Goal: Task Accomplishment & Management: Use online tool/utility

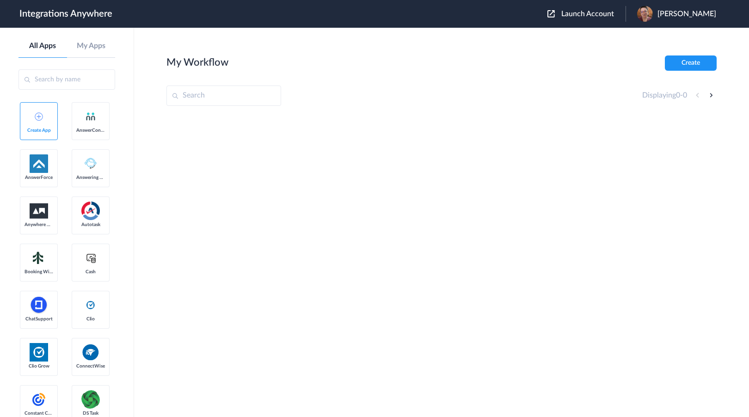
click at [614, 10] on span "Launch Account" at bounding box center [587, 13] width 53 height 7
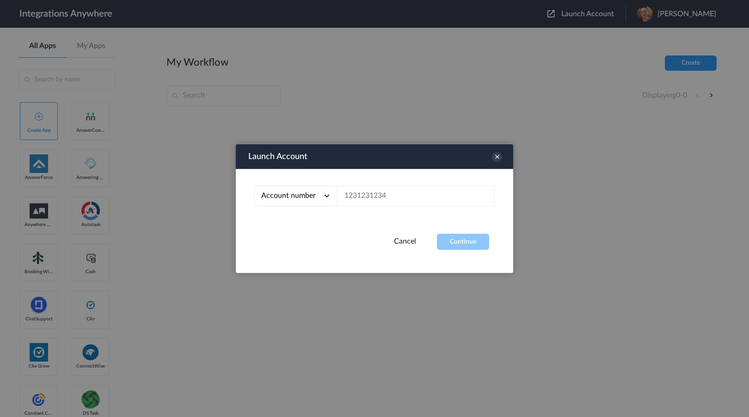
click at [427, 179] on div "Account number Account number Email address" at bounding box center [374, 201] width 277 height 65
click at [426, 198] on input "text" at bounding box center [415, 196] width 157 height 21
paste input "9109060890"
type input "9109060890"
click at [462, 242] on button "Continue" at bounding box center [463, 242] width 52 height 16
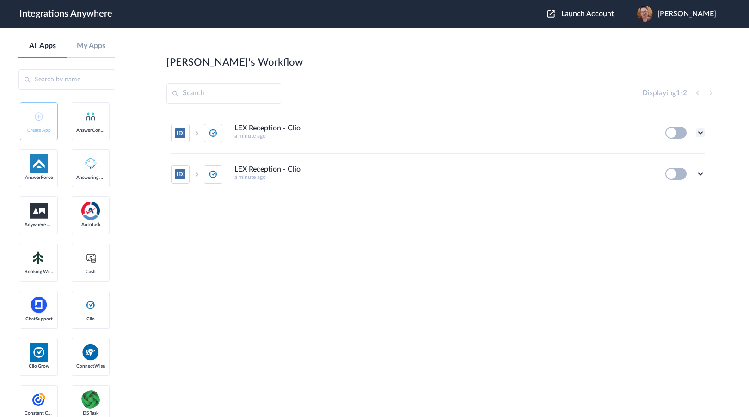
click at [703, 135] on icon at bounding box center [700, 132] width 9 height 9
click at [719, 172] on main "Frankie's Workflow Create Displaying 1 - 2 LEX Reception - Clio a minute ago Ed…" at bounding box center [441, 222] width 615 height 389
click at [698, 176] on icon at bounding box center [700, 173] width 9 height 9
click at [675, 231] on span "Delete" at bounding box center [671, 229] width 18 height 6
click at [675, 227] on span "Are you sure?" at bounding box center [668, 233] width 33 height 14
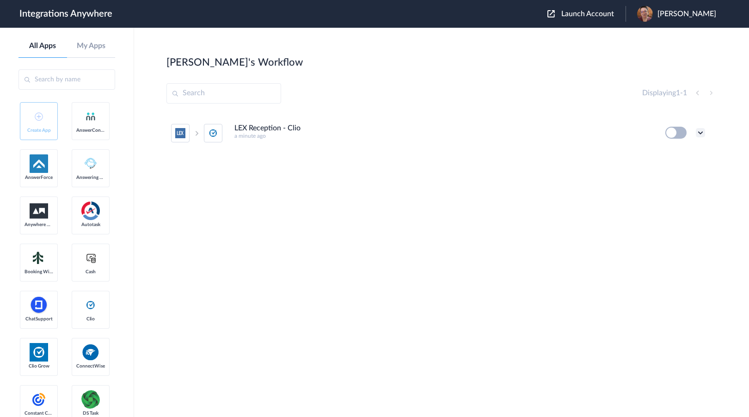
click at [698, 132] on icon at bounding box center [700, 132] width 9 height 9
click at [676, 154] on li "Edit" at bounding box center [675, 154] width 60 height 17
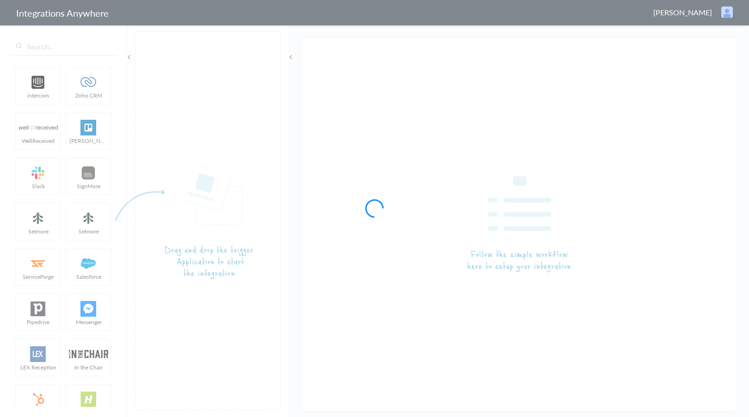
type input "LEX Reception - Clio"
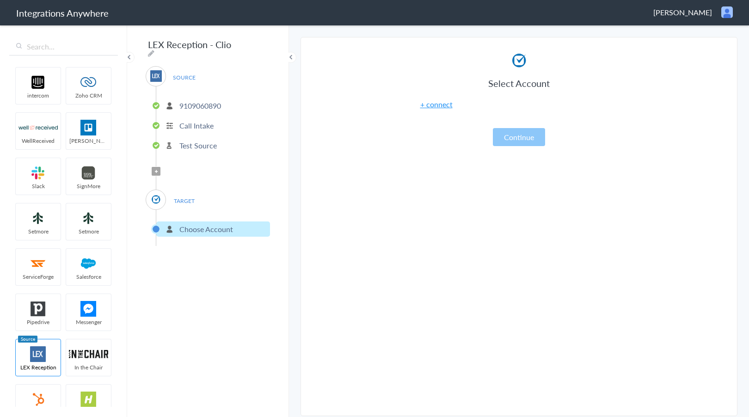
click at [181, 142] on p "Test Source" at bounding box center [197, 145] width 37 height 11
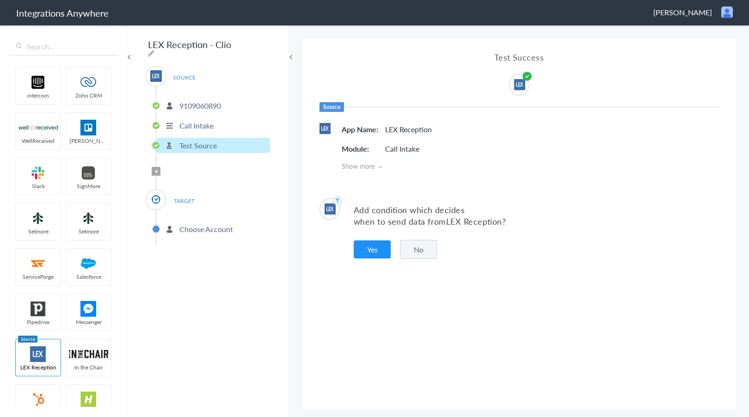
click at [187, 224] on p "Choose Account" at bounding box center [206, 229] width 54 height 11
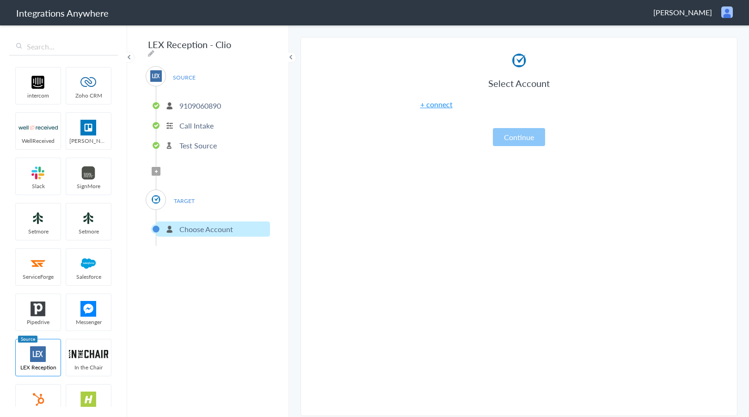
click at [409, 219] on article "Select Account + connect Continue" at bounding box center [519, 228] width 231 height 355
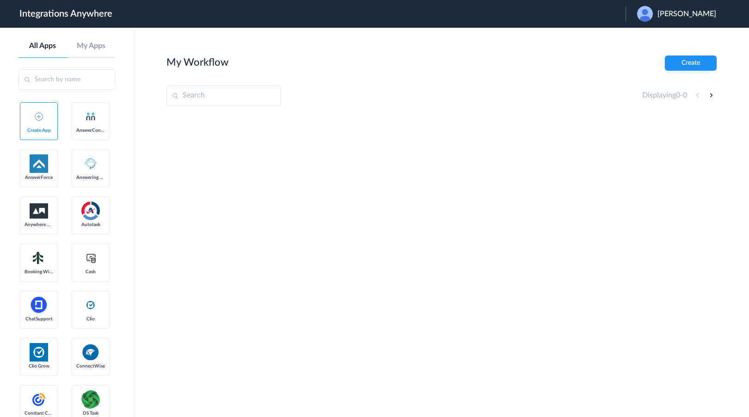
click at [678, 14] on span "[PERSON_NAME]" at bounding box center [686, 14] width 59 height 9
click at [652, 39] on link "Logout" at bounding box center [641, 37] width 19 height 6
click at [596, 17] on span "Launch Account" at bounding box center [587, 13] width 53 height 7
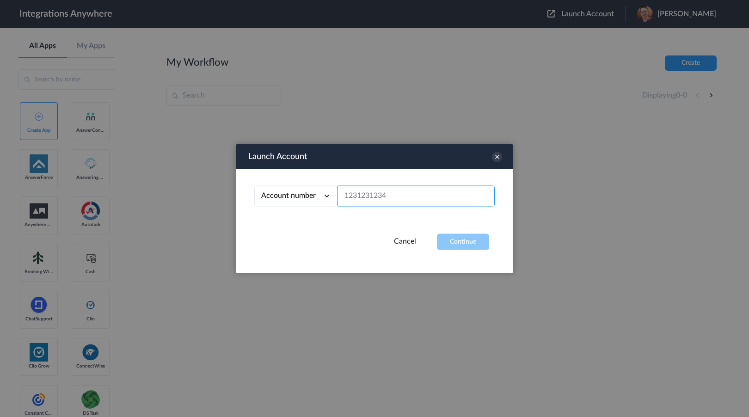
click at [434, 194] on input "text" at bounding box center [415, 196] width 157 height 21
paste input "9109060890"
type input "9109060890"
click at [449, 239] on button "Continue" at bounding box center [463, 242] width 52 height 16
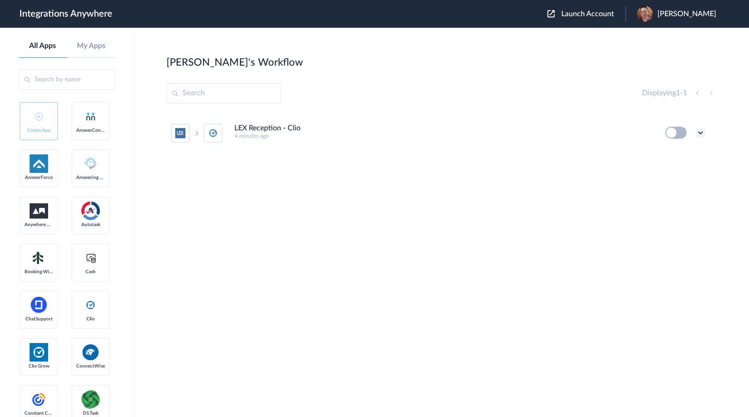
click at [702, 130] on icon at bounding box center [700, 132] width 9 height 9
click at [674, 152] on li "Edit" at bounding box center [675, 154] width 60 height 17
click at [617, 153] on li "LEX Reception - Clio 4 minutes ago Edit Task history Delete" at bounding box center [438, 133] width 534 height 41
click at [637, 182] on div "LEX Reception - Clio 4 minutes ago Edit Task history Delete" at bounding box center [441, 182] width 550 height 139
click at [638, 183] on div "LEX Reception - Clio 4 minutes ago Edit Task history Delete" at bounding box center [441, 182] width 550 height 139
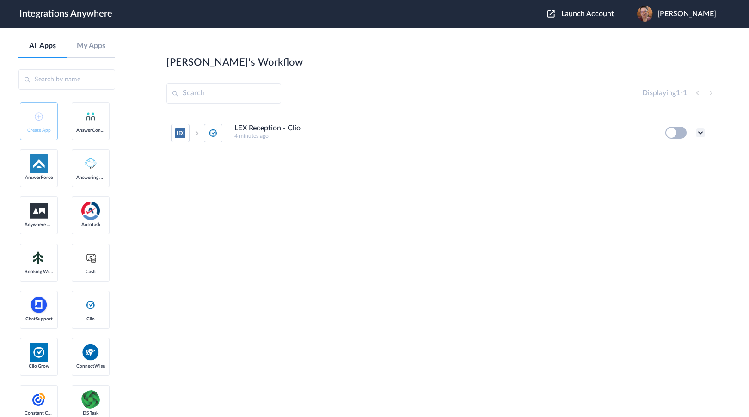
click at [701, 133] on icon at bounding box center [700, 132] width 9 height 9
click at [604, 156] on div "LEX Reception - Clio 4 minutes ago Edit Task history Delete" at bounding box center [441, 182] width 550 height 139
click at [703, 129] on icon at bounding box center [700, 132] width 9 height 9
click at [731, 157] on main "Frankie's Workflow Create Displaying 1 - 1 LEX Reception - Clio 4 minutes ago E…" at bounding box center [441, 222] width 615 height 389
click at [704, 135] on icon at bounding box center [700, 132] width 9 height 9
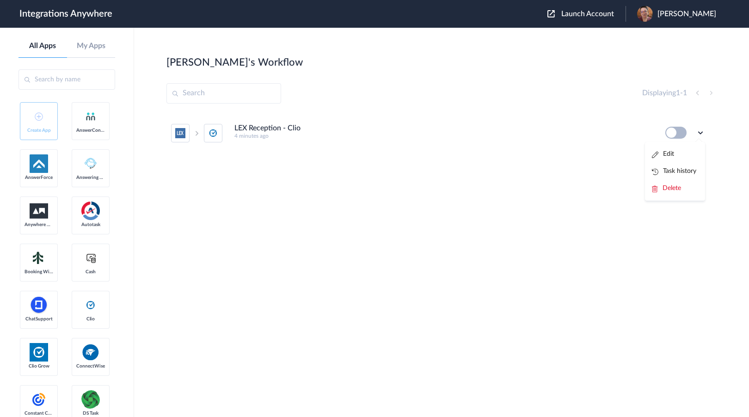
click at [556, 160] on div "LEX Reception - Clio 4 minutes ago Edit Task history Delete" at bounding box center [441, 182] width 550 height 139
click at [696, 129] on icon at bounding box center [700, 132] width 9 height 9
click at [670, 162] on li "Edit" at bounding box center [675, 154] width 60 height 17
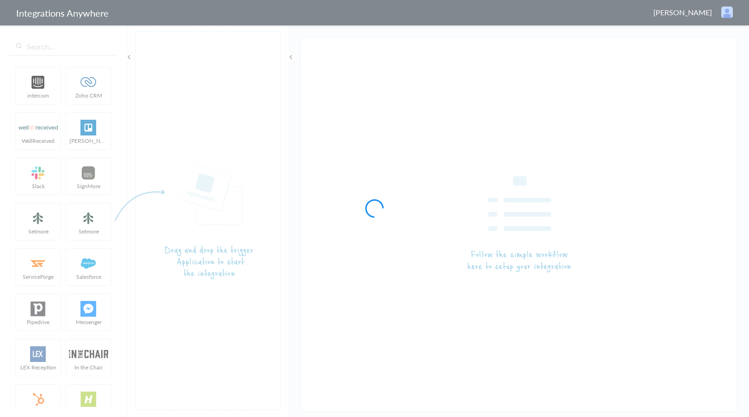
type input "LEX Reception - Clio"
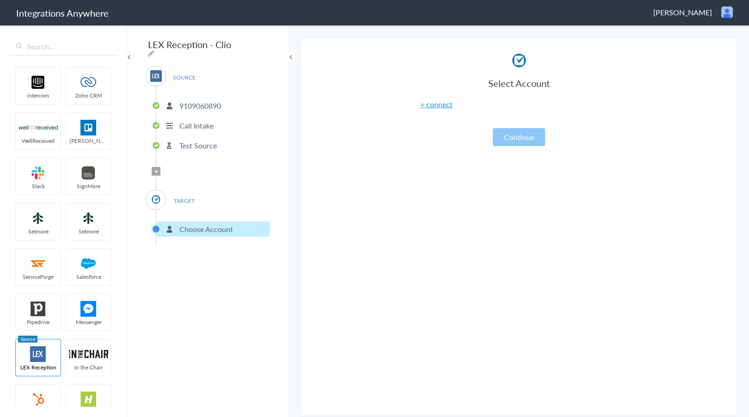
click at [205, 227] on p "Choose Account" at bounding box center [206, 229] width 54 height 11
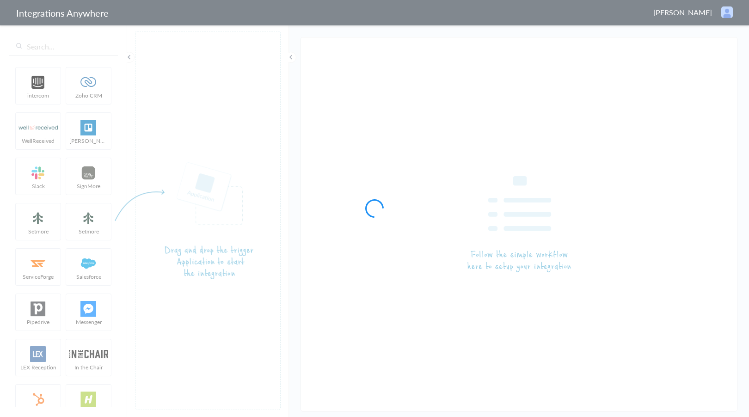
type input "LEX Reception - Clio"
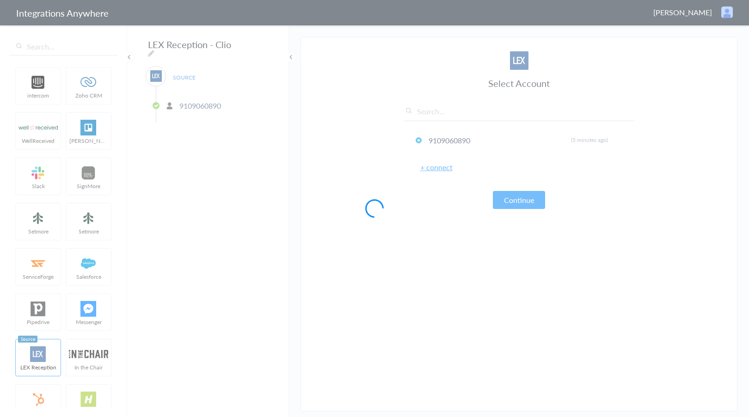
click at [290, 193] on div at bounding box center [374, 208] width 749 height 417
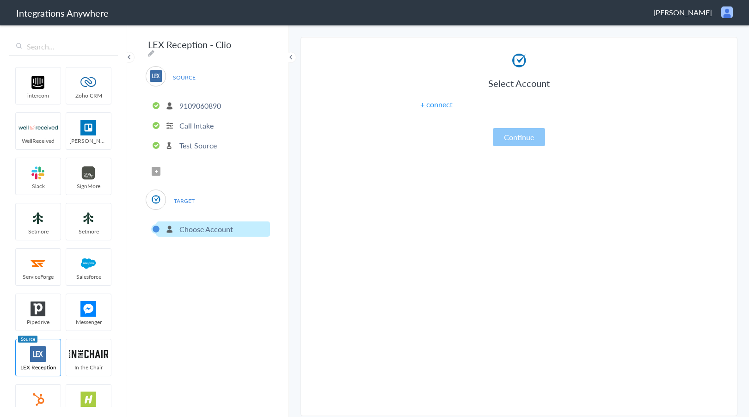
click at [292, 233] on main "The system encountered four errors. Check More Trigger Connect Action Setup Tes…" at bounding box center [519, 220] width 460 height 393
click at [290, 233] on main "The system encountered four errors. Check More Trigger Connect Action Setup Tes…" at bounding box center [519, 220] width 460 height 393
click at [290, 234] on main "The system encountered four errors. Check More Trigger Connect Action Setup Tes…" at bounding box center [519, 220] width 460 height 393
click at [86, 239] on ul "intercom Zoho CRM WellReceived [PERSON_NAME] [PERSON_NAME] SignMore Setmore Set…" at bounding box center [63, 234] width 108 height 343
click at [342, 253] on section "Select Account 9109060890 Rename Delete (5 minutes ago) + connect Continue Setu…" at bounding box center [518, 226] width 437 height 379
